Goal: Check status: Check status

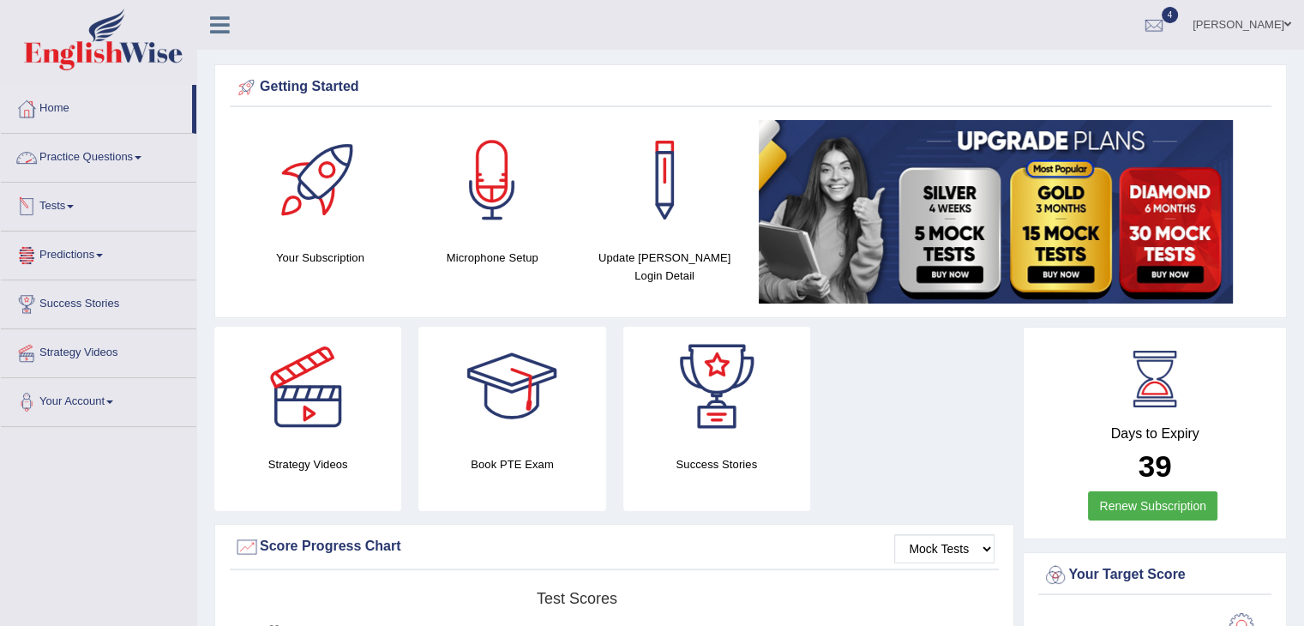
click at [138, 162] on link "Practice Questions" at bounding box center [99, 155] width 196 height 43
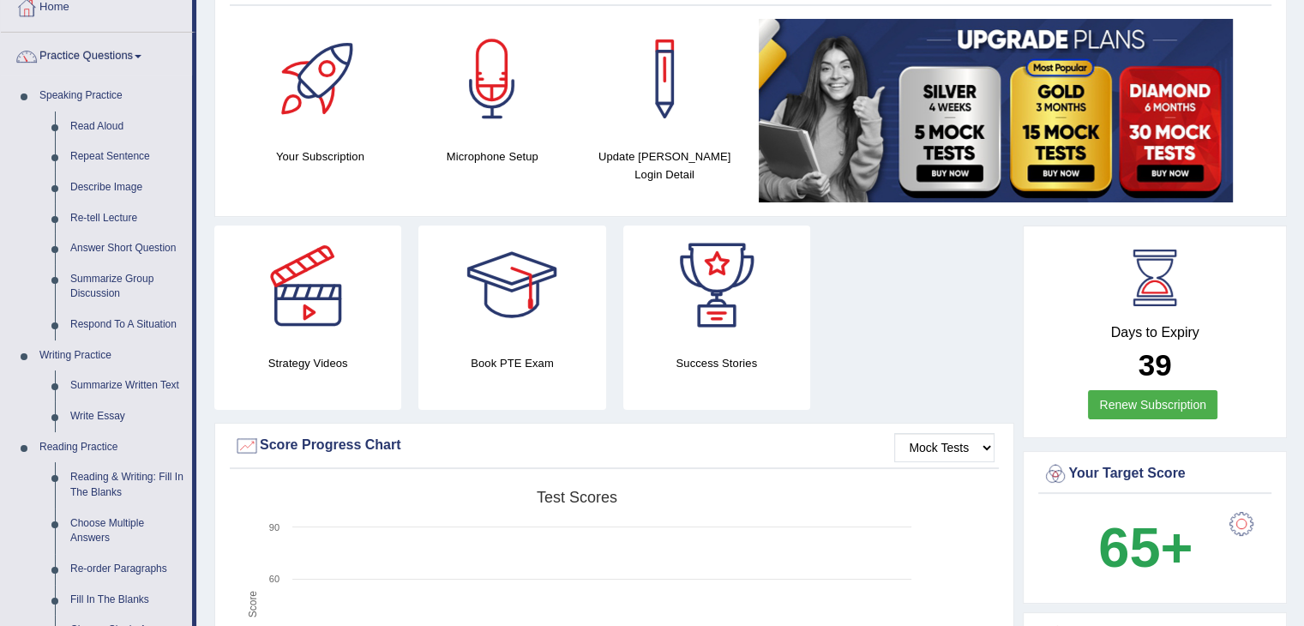
scroll to position [95, 0]
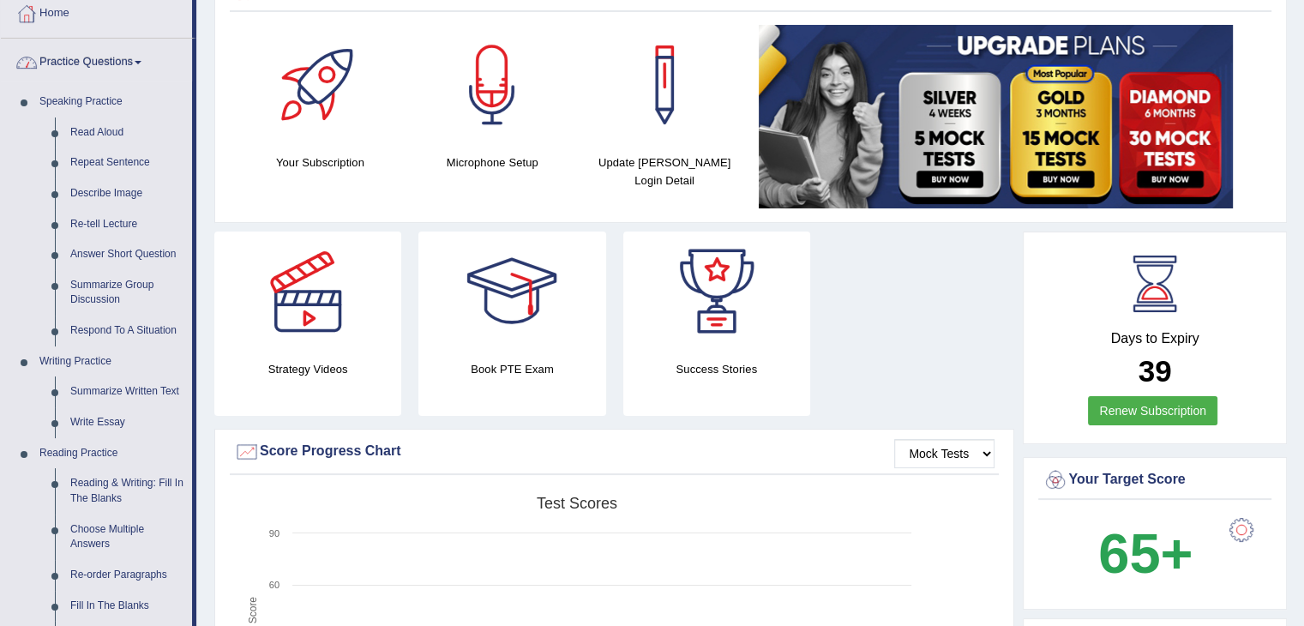
click at [127, 62] on link "Practice Questions" at bounding box center [96, 60] width 191 height 43
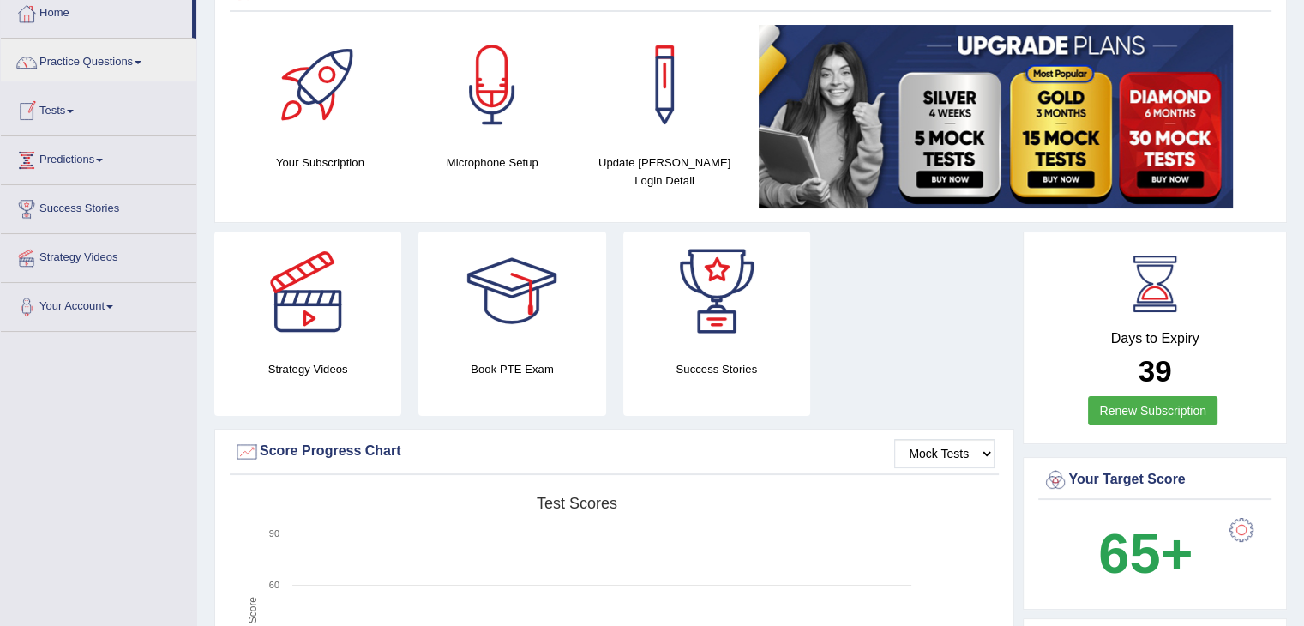
click at [60, 121] on link "Tests" at bounding box center [99, 108] width 196 height 43
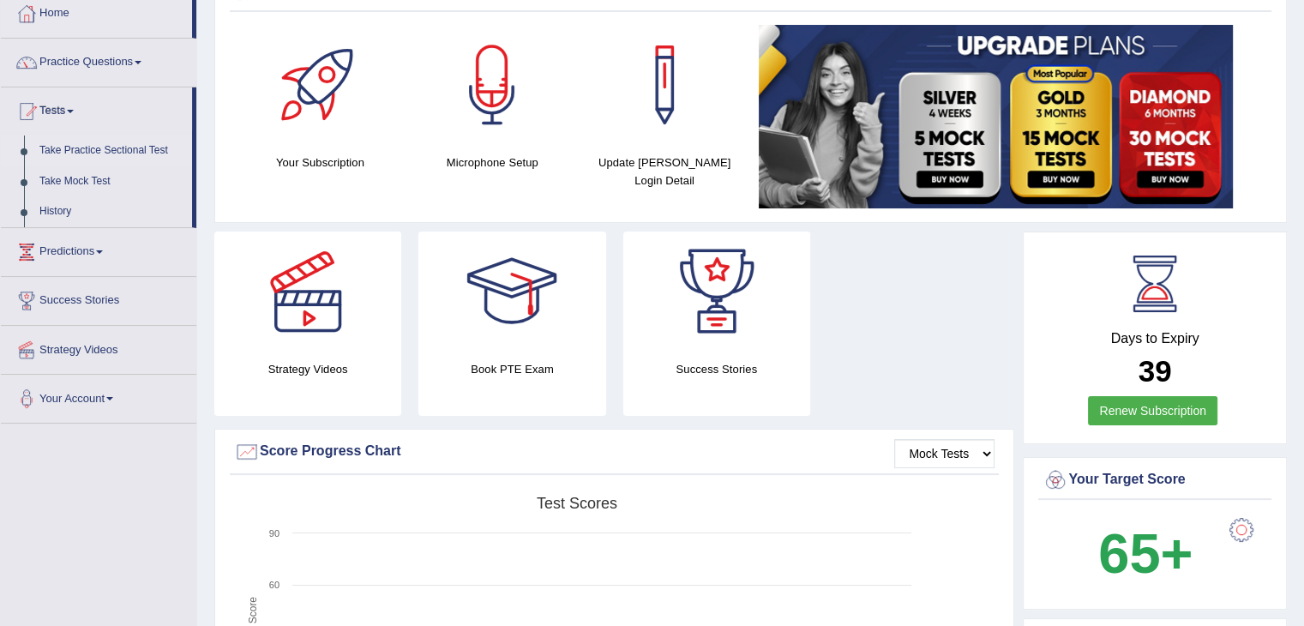
click at [116, 149] on link "Take Practice Sectional Test" at bounding box center [112, 151] width 160 height 31
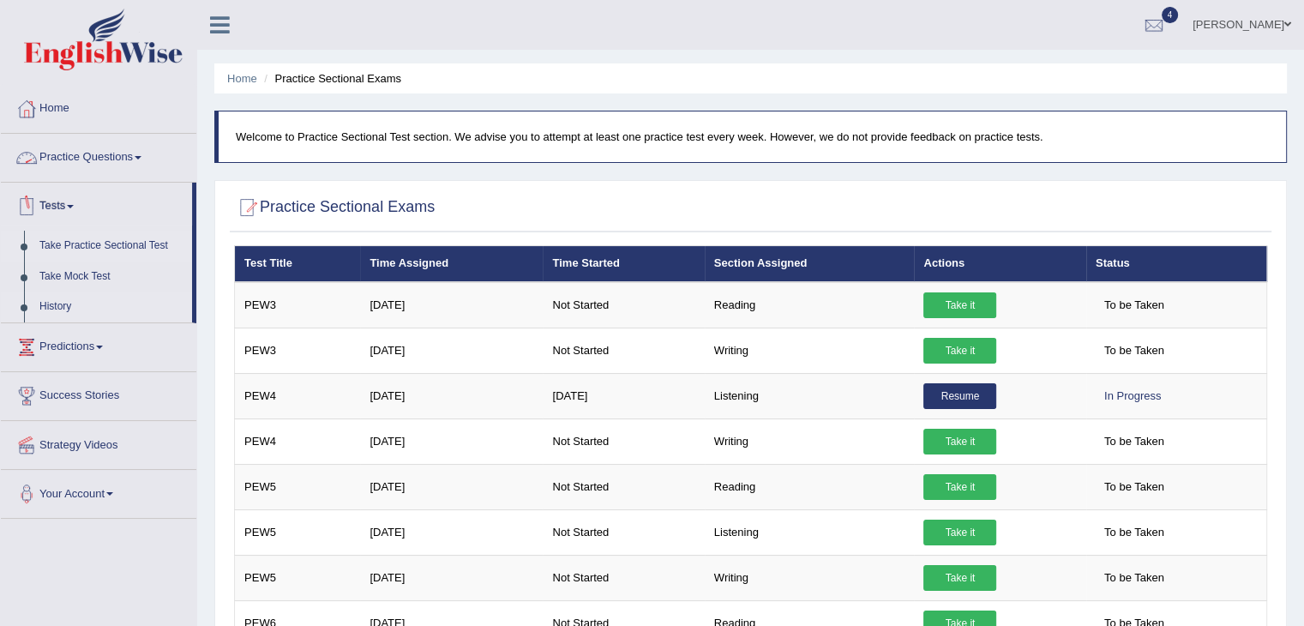
click at [55, 300] on link "History" at bounding box center [112, 307] width 160 height 31
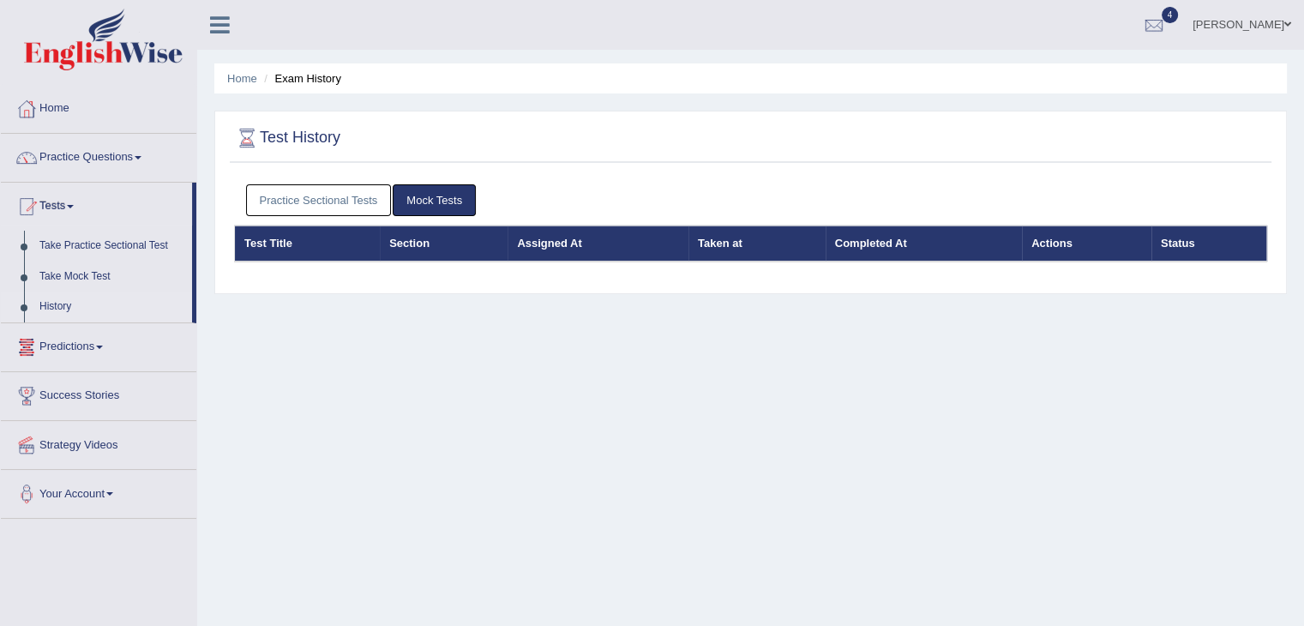
click at [313, 205] on link "Practice Sectional Tests" at bounding box center [319, 200] width 146 height 32
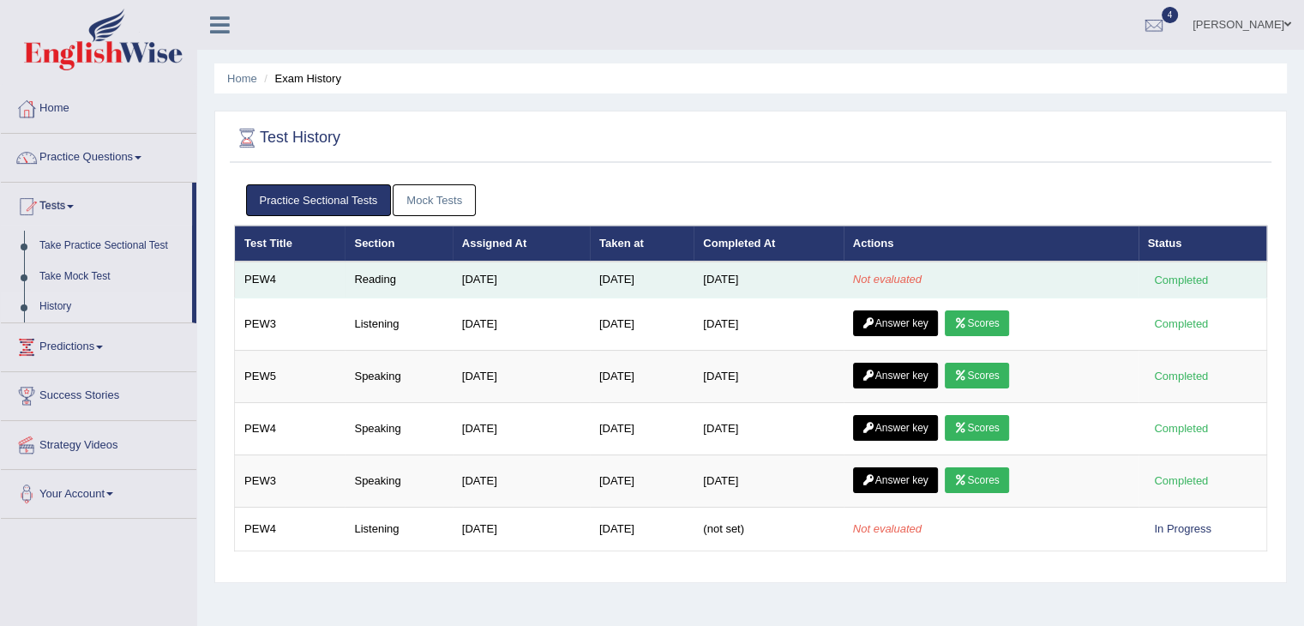
click at [925, 268] on td "Not evaluated" at bounding box center [991, 280] width 295 height 36
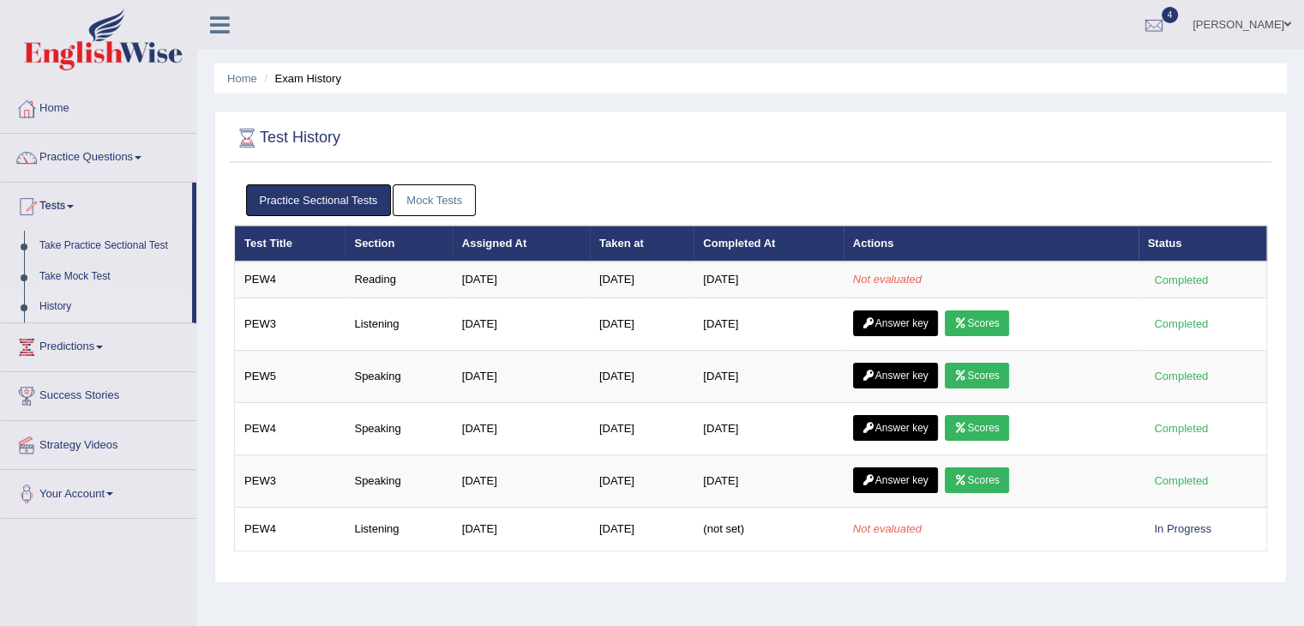
click at [424, 197] on link "Mock Tests" at bounding box center [434, 200] width 83 height 32
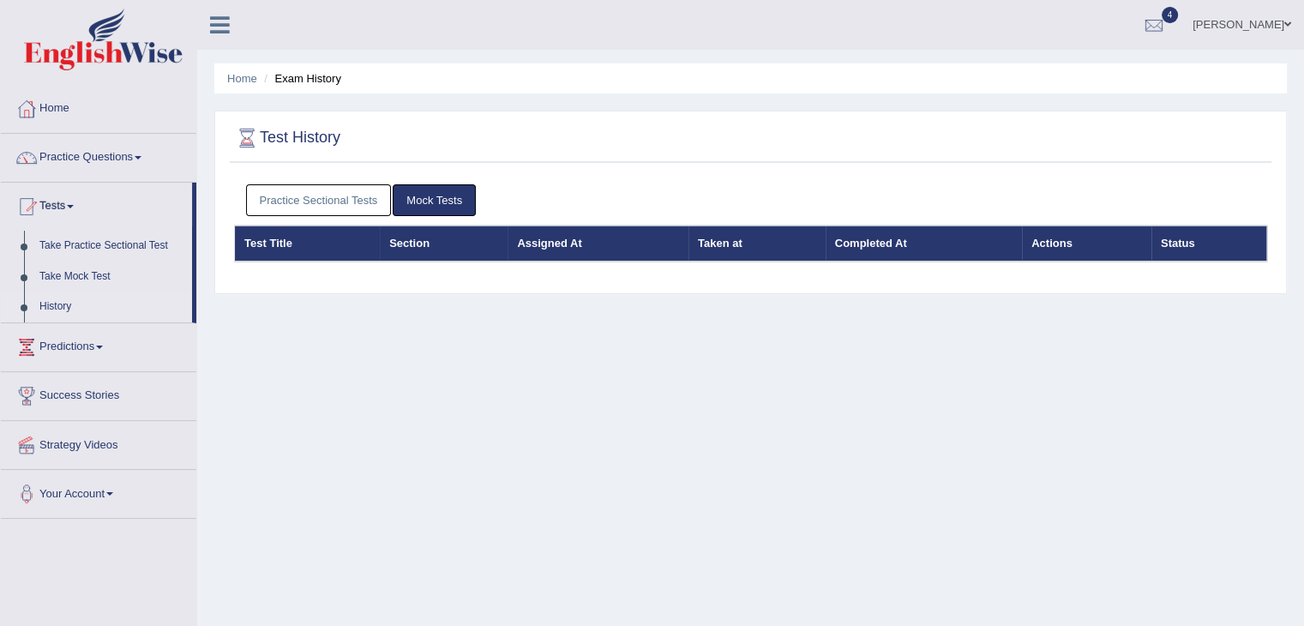
click at [338, 198] on link "Practice Sectional Tests" at bounding box center [319, 200] width 146 height 32
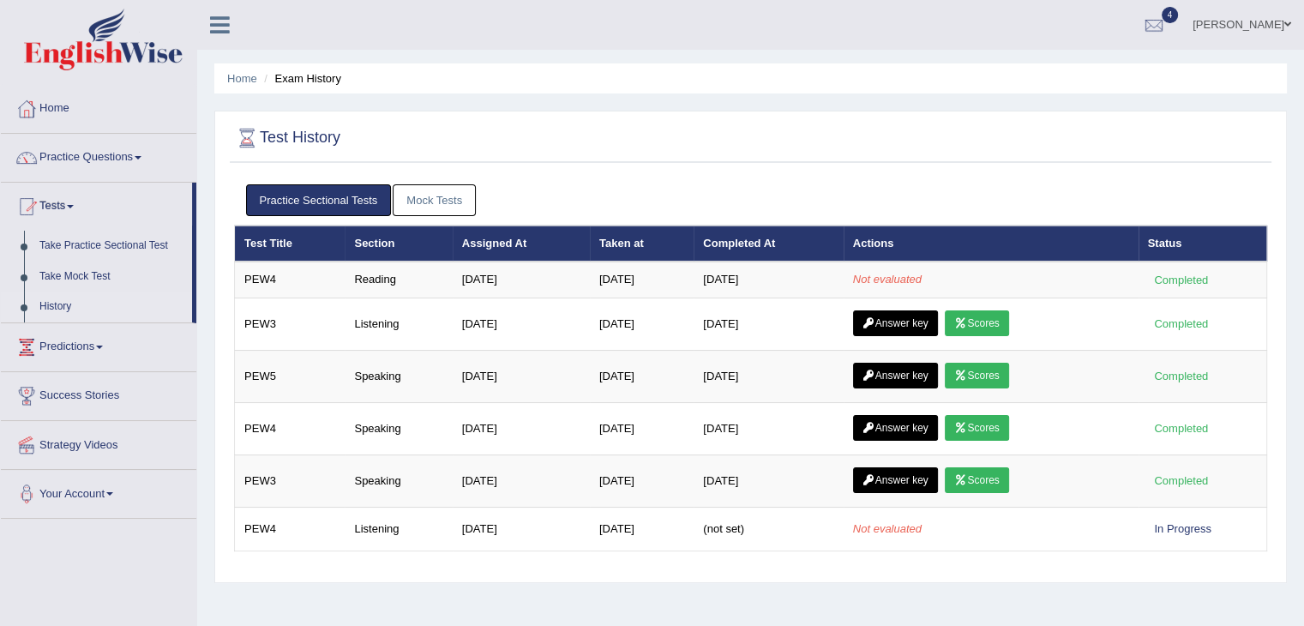
click at [50, 308] on link "History" at bounding box center [112, 307] width 160 height 31
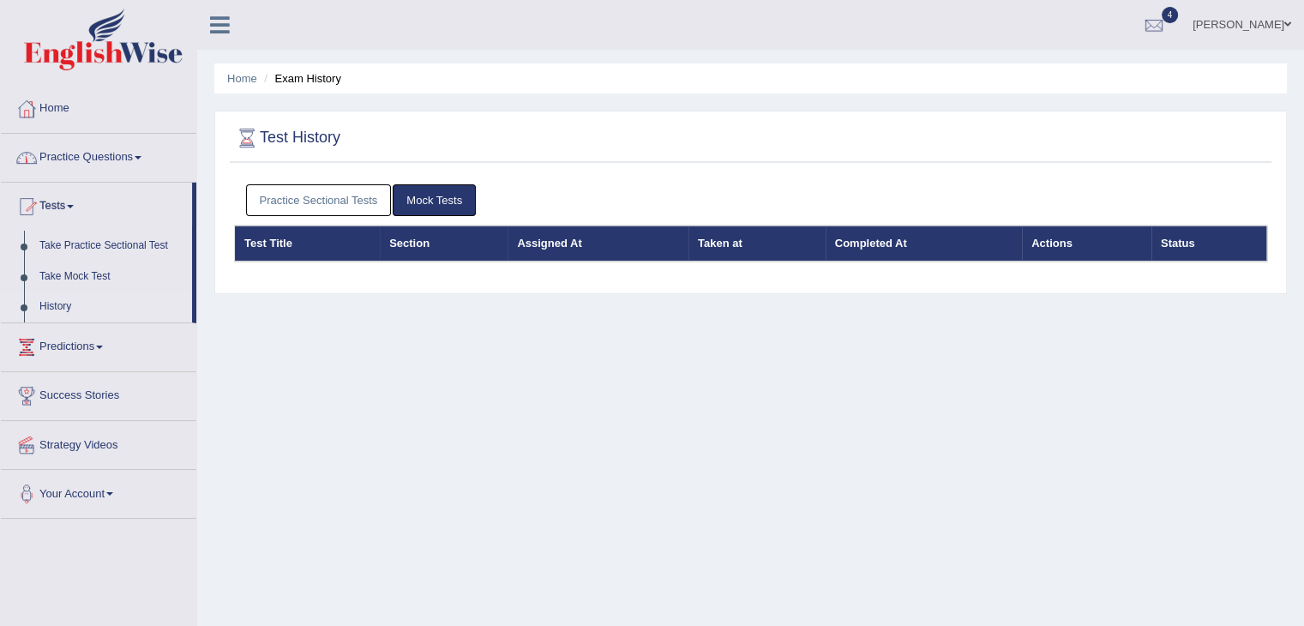
click at [113, 160] on link "Practice Questions" at bounding box center [99, 155] width 196 height 43
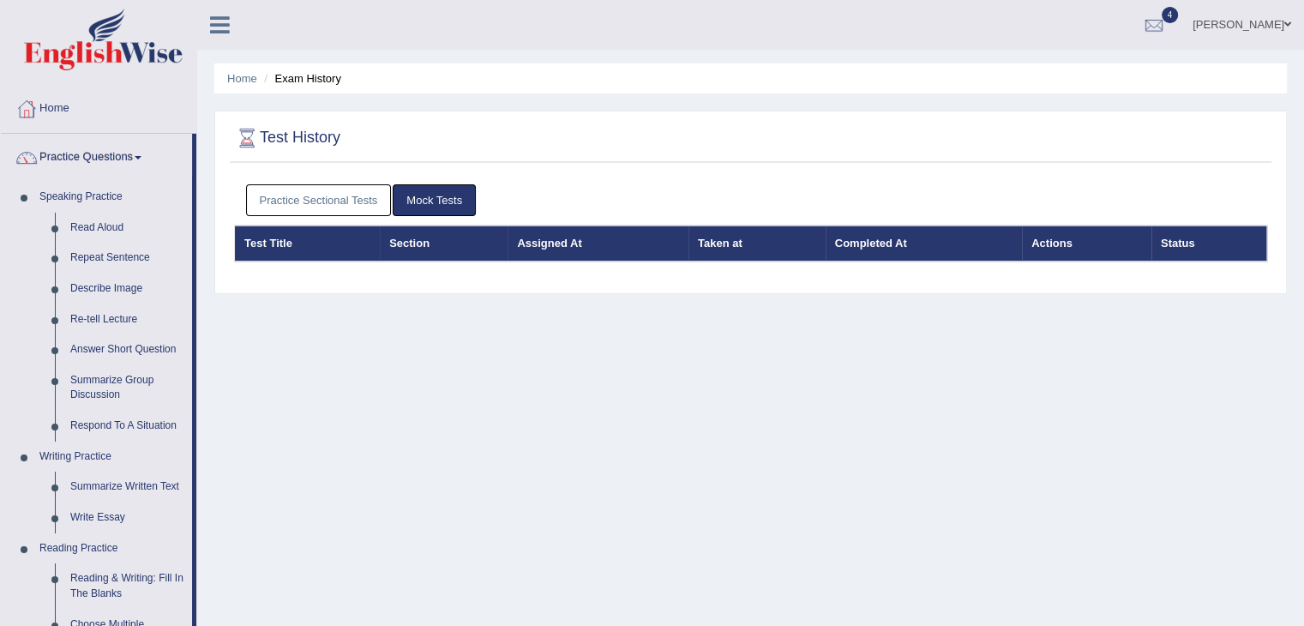
click at [356, 208] on link "Practice Sectional Tests" at bounding box center [319, 200] width 146 height 32
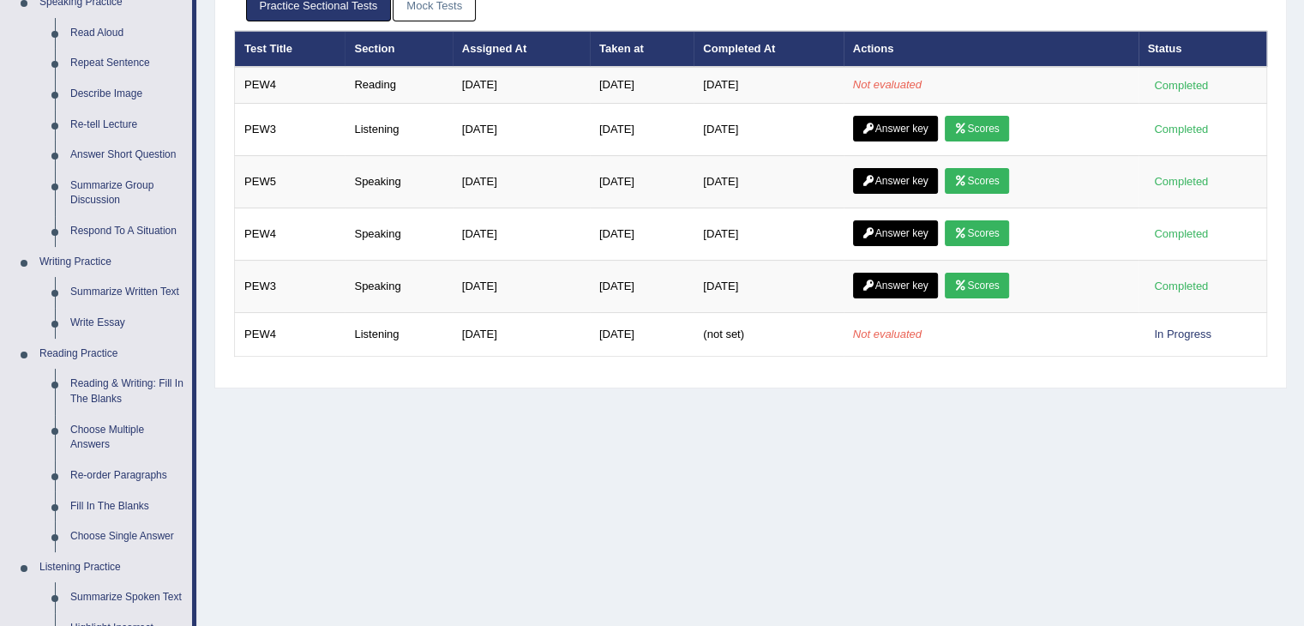
scroll to position [87, 0]
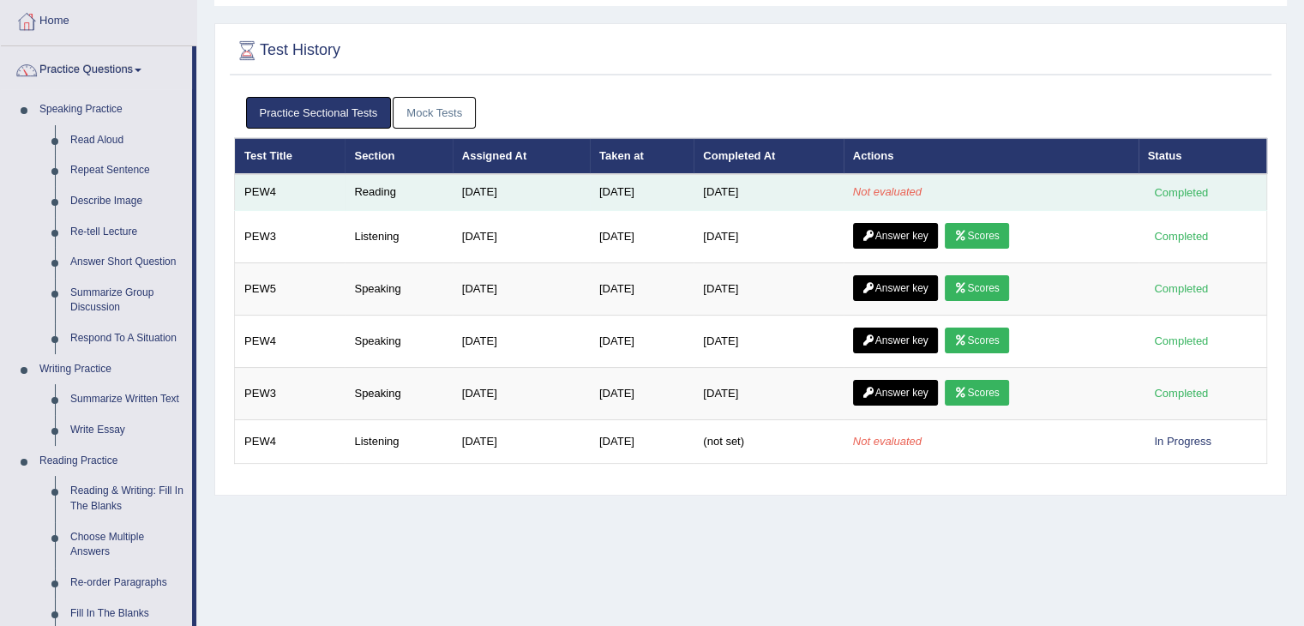
click at [643, 184] on td "[DATE]" at bounding box center [642, 192] width 104 height 36
click at [694, 190] on td "[DATE]" at bounding box center [642, 192] width 104 height 36
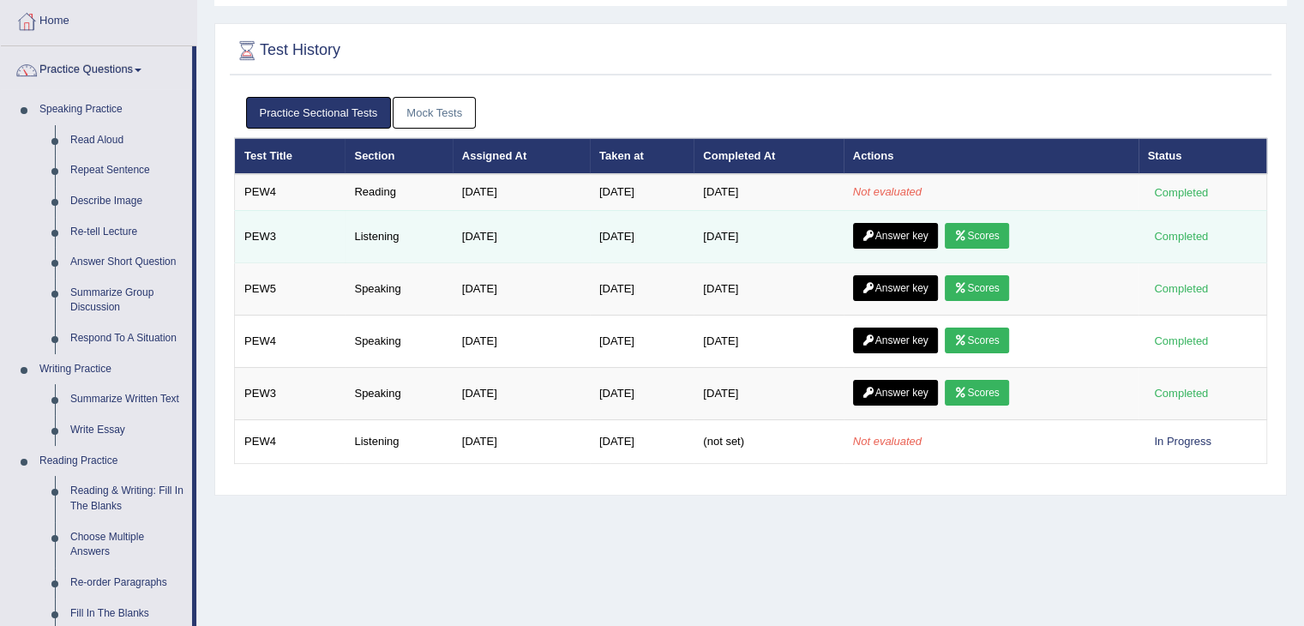
click at [1021, 228] on td "Answer key Scores" at bounding box center [991, 236] width 295 height 52
click at [987, 234] on link "Scores" at bounding box center [976, 236] width 63 height 26
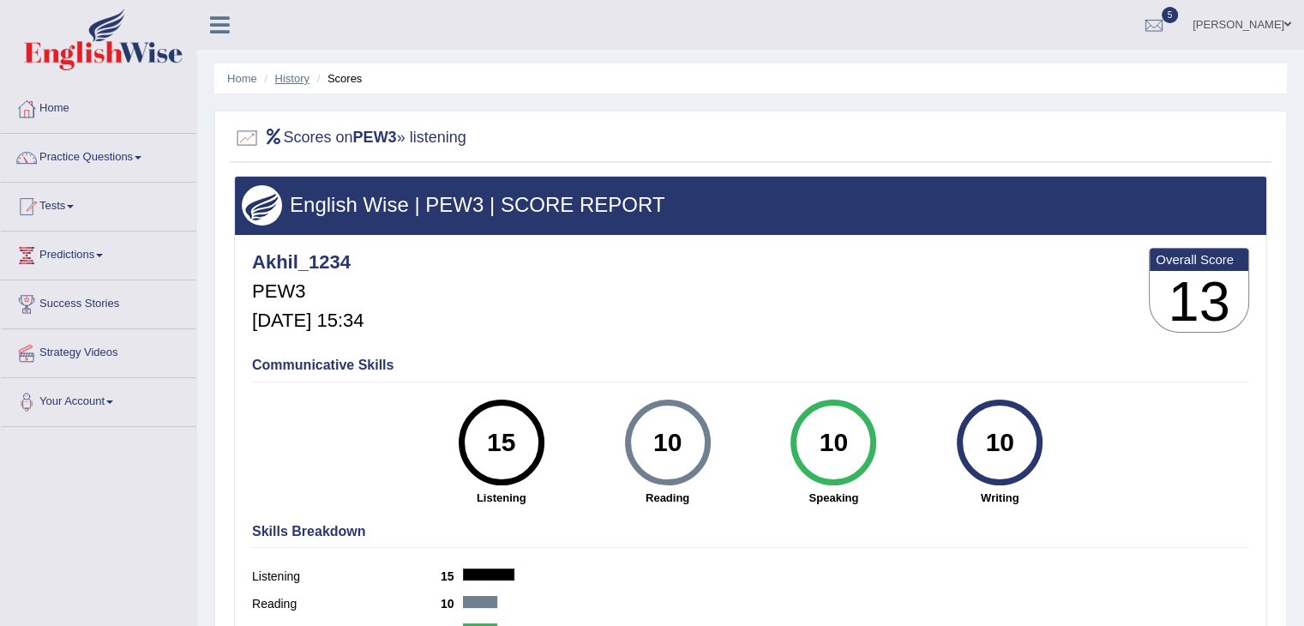
click at [292, 80] on link "History" at bounding box center [292, 78] width 34 height 13
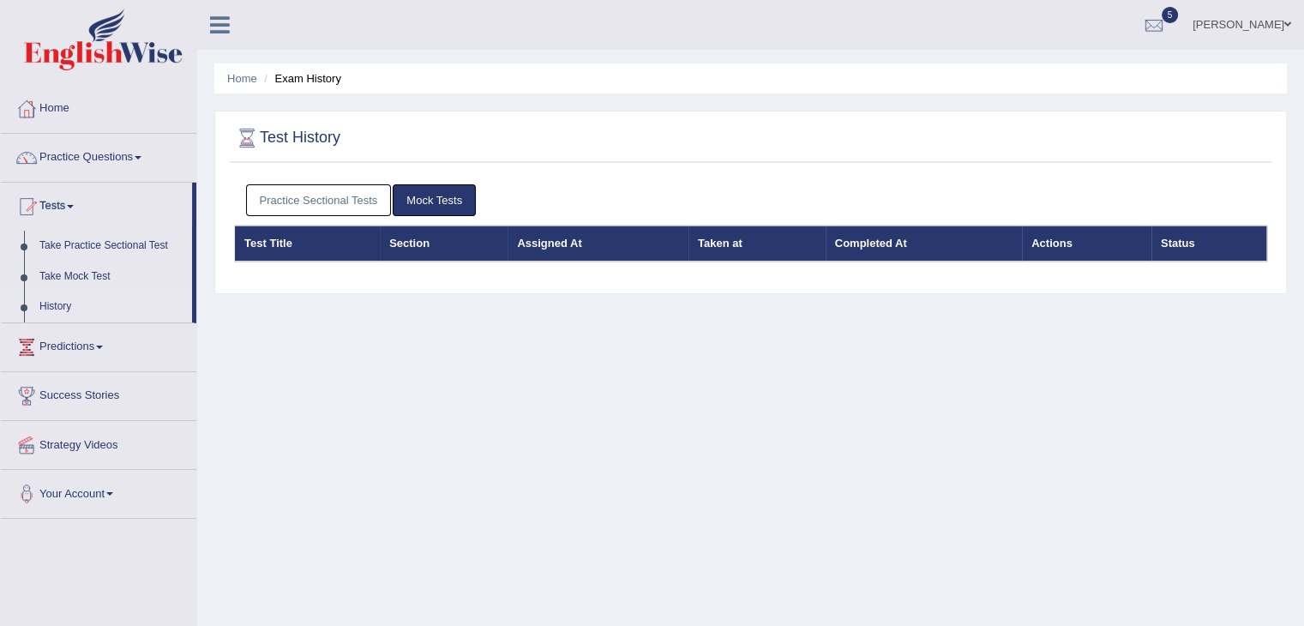
click at [360, 205] on link "Practice Sectional Tests" at bounding box center [319, 200] width 146 height 32
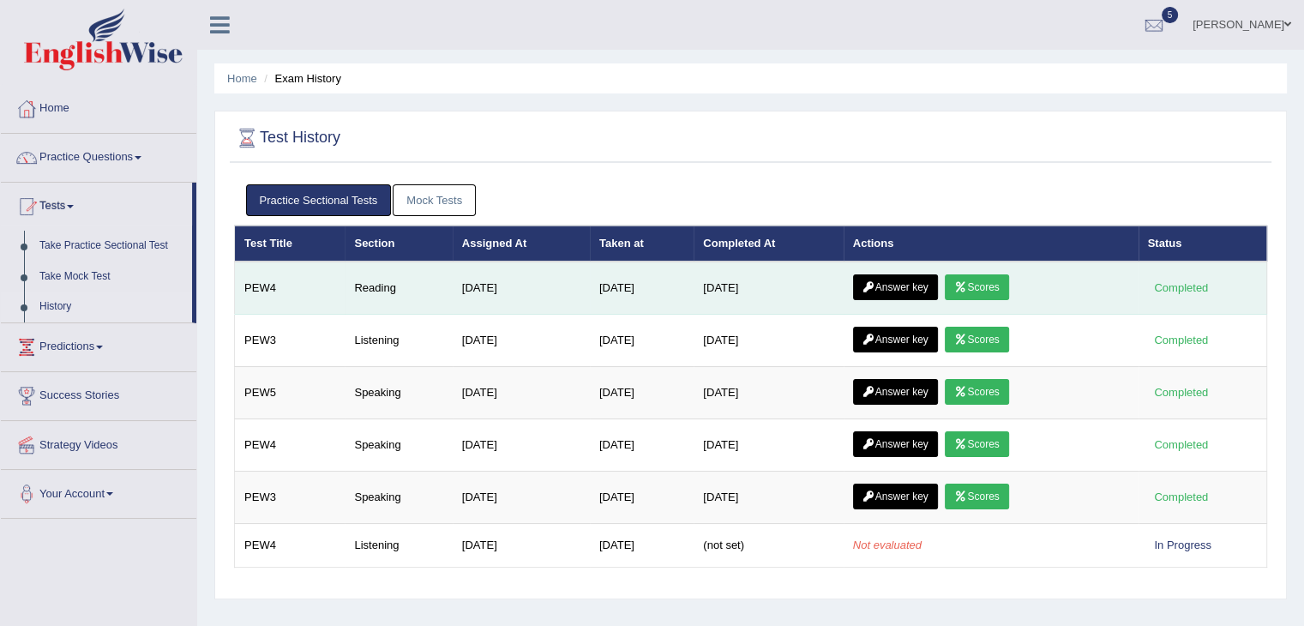
click at [975, 282] on link "Scores" at bounding box center [976, 287] width 63 height 26
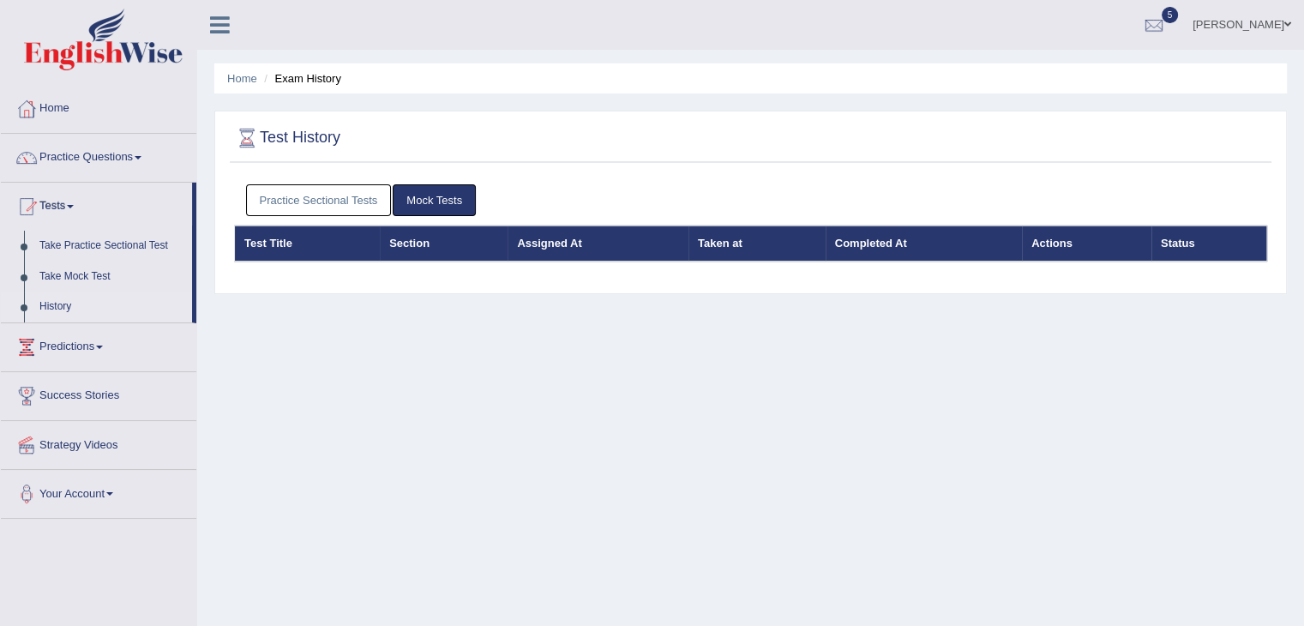
click at [368, 197] on link "Practice Sectional Tests" at bounding box center [319, 200] width 146 height 32
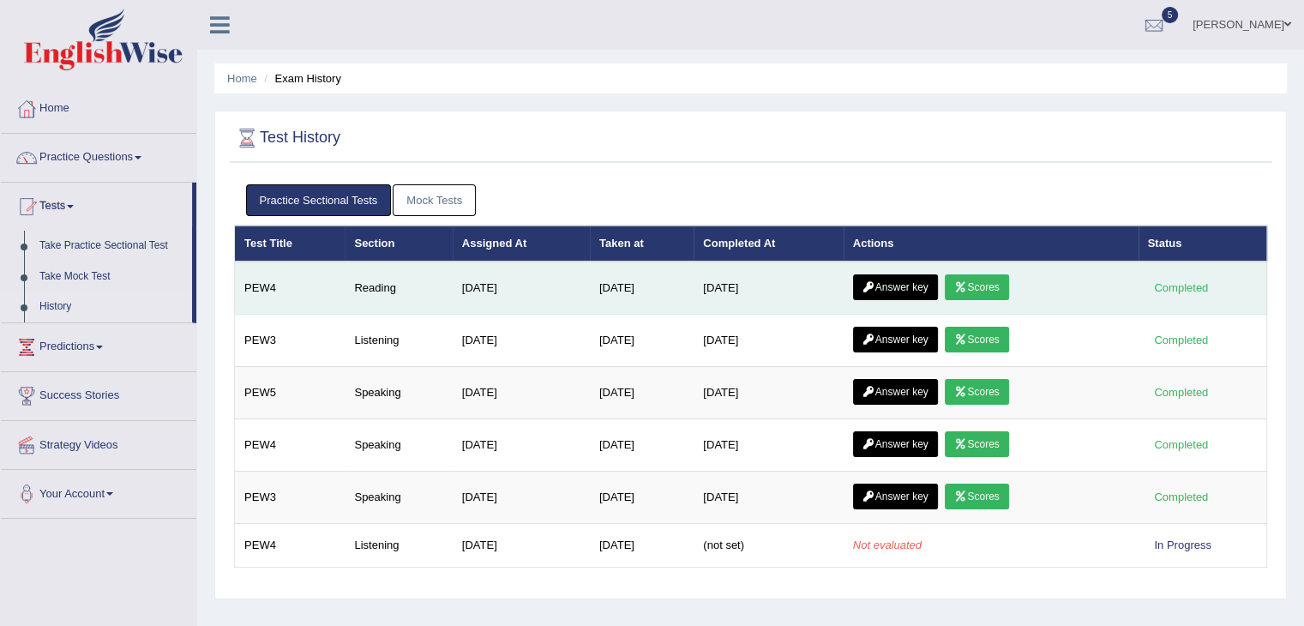
click at [994, 290] on link "Scores" at bounding box center [976, 287] width 63 height 26
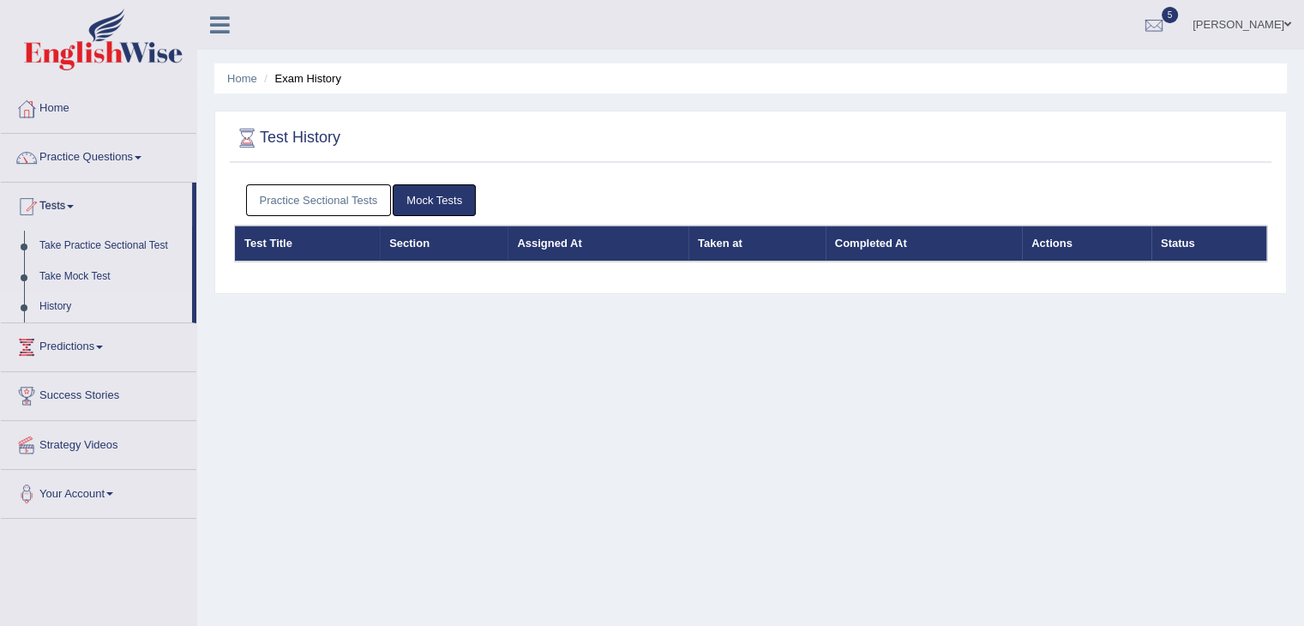
click at [338, 198] on link "Practice Sectional Tests" at bounding box center [319, 200] width 146 height 32
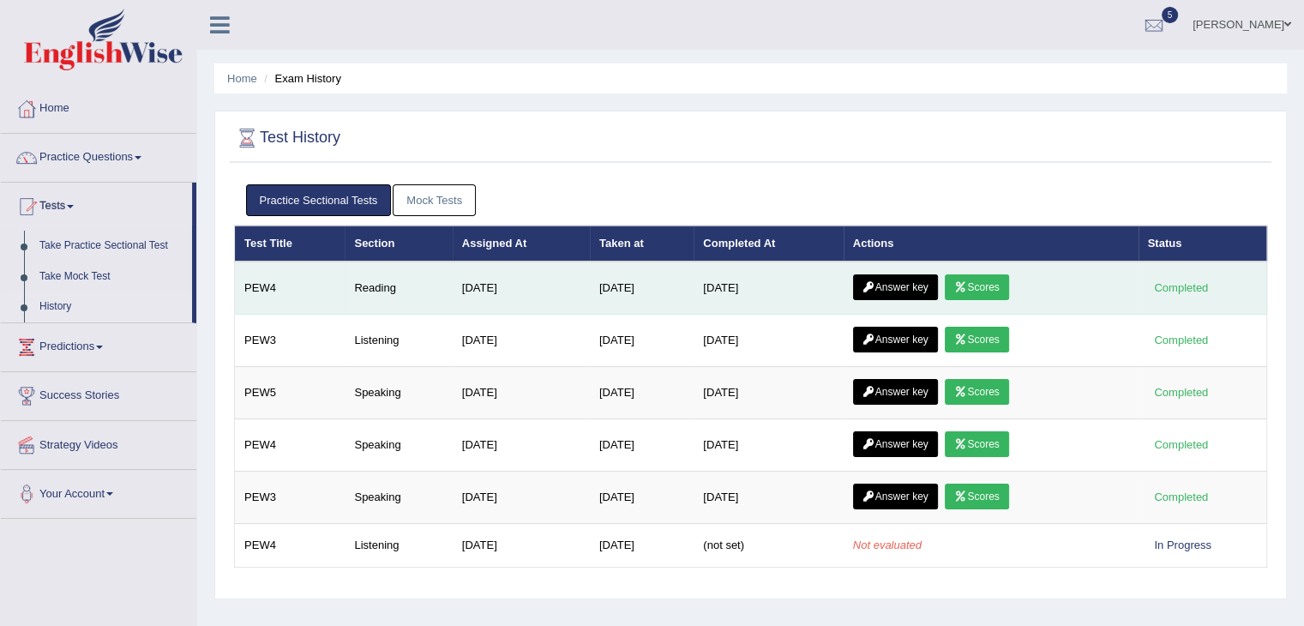
click at [897, 289] on link "Answer key" at bounding box center [895, 287] width 85 height 26
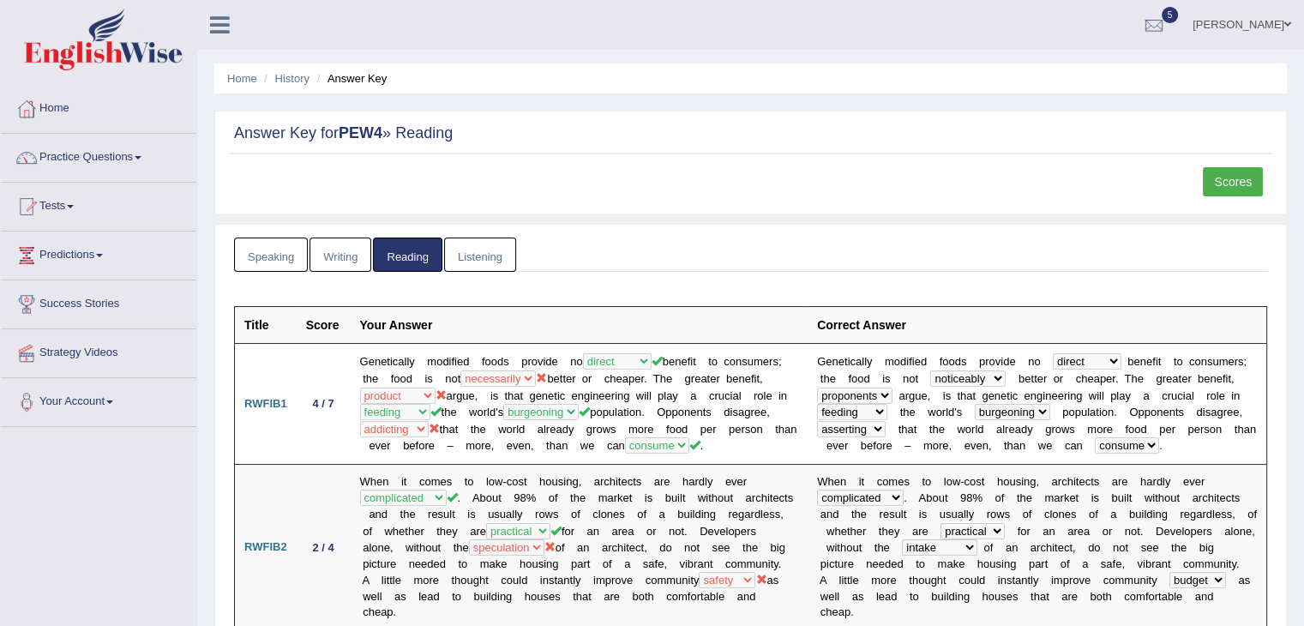
drag, startPoint x: 478, startPoint y: 248, endPoint x: 343, endPoint y: 253, distance: 134.7
click at [343, 253] on link "Writing" at bounding box center [341, 255] width 62 height 35
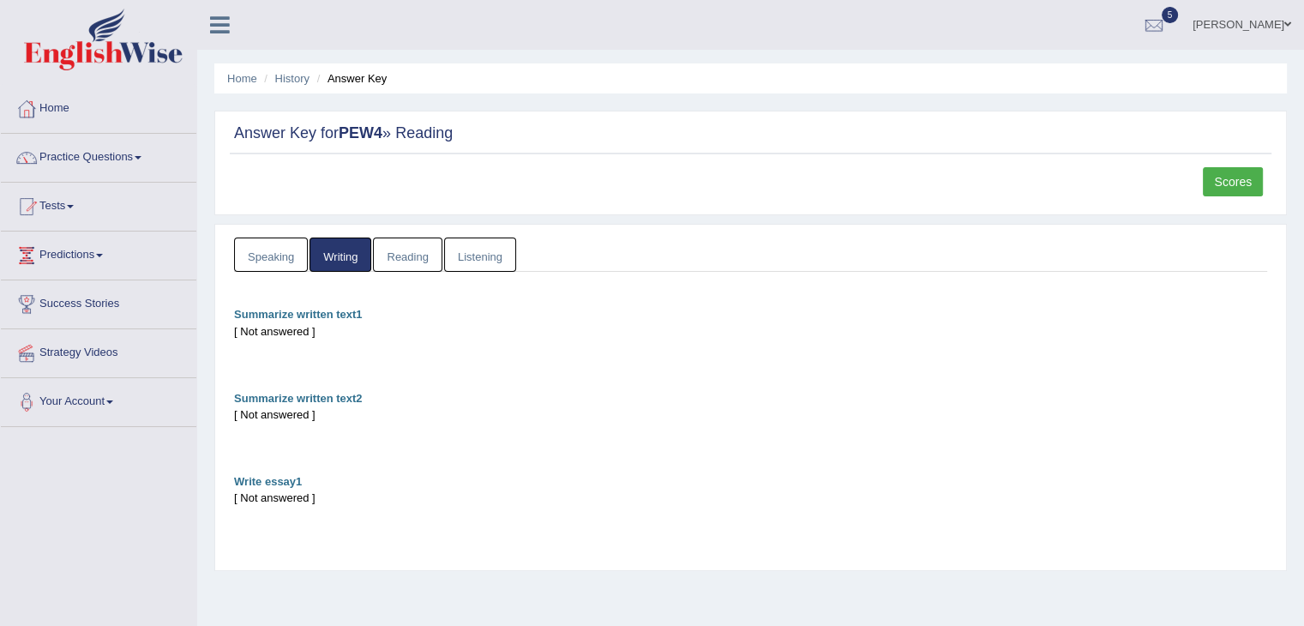
drag, startPoint x: 441, startPoint y: 256, endPoint x: 411, endPoint y: 258, distance: 30.1
click at [411, 258] on link "Reading" at bounding box center [407, 255] width 69 height 35
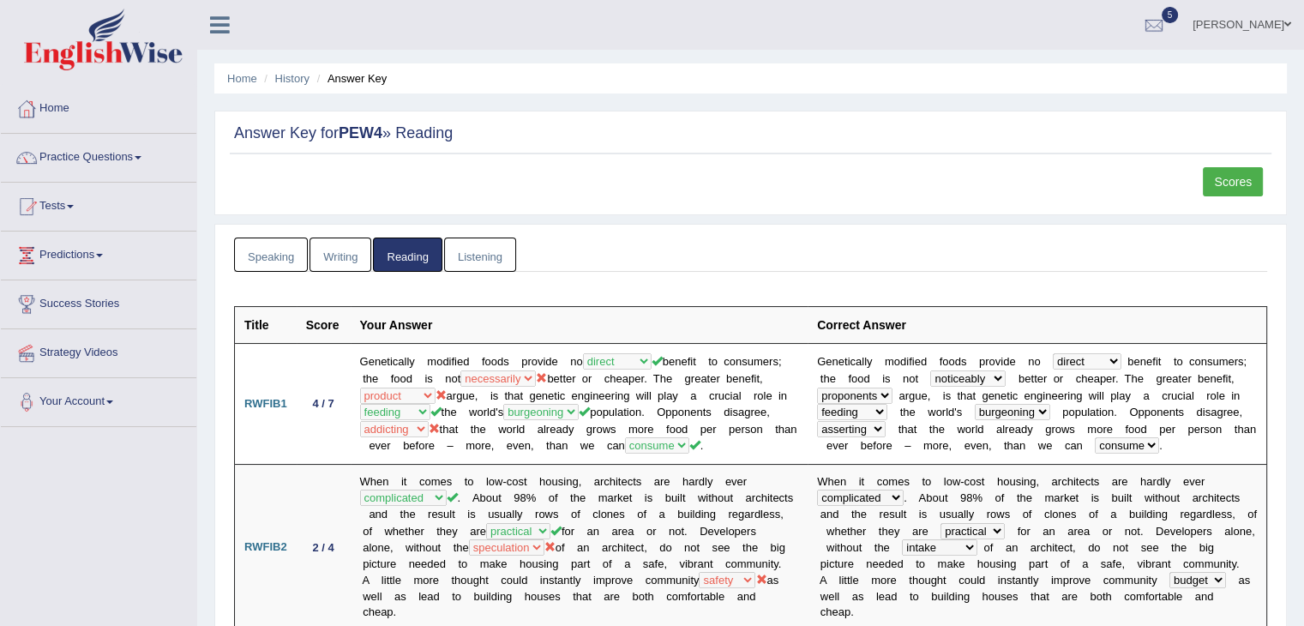
drag, startPoint x: 1313, startPoint y: 119, endPoint x: 1071, endPoint y: 173, distance: 247.8
click at [1071, 173] on div "Scores" at bounding box center [751, 186] width 1042 height 39
